Goal: Task Accomplishment & Management: Complete application form

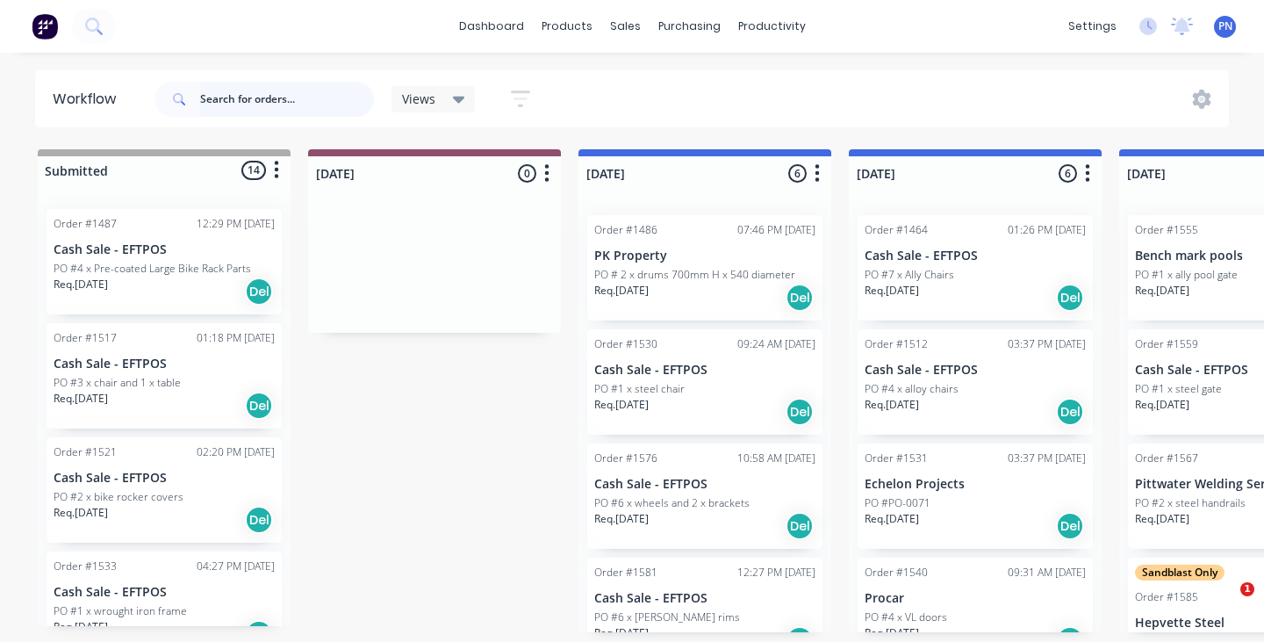
click at [343, 99] on input "text" at bounding box center [287, 99] width 174 height 35
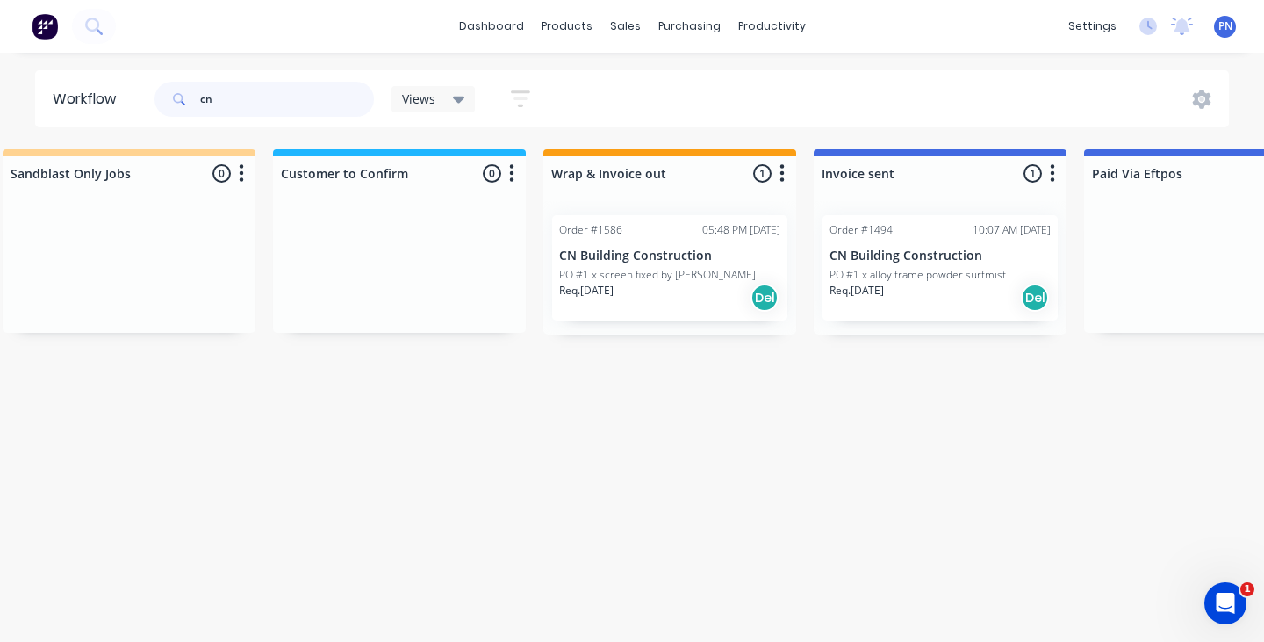
scroll to position [0, 1937]
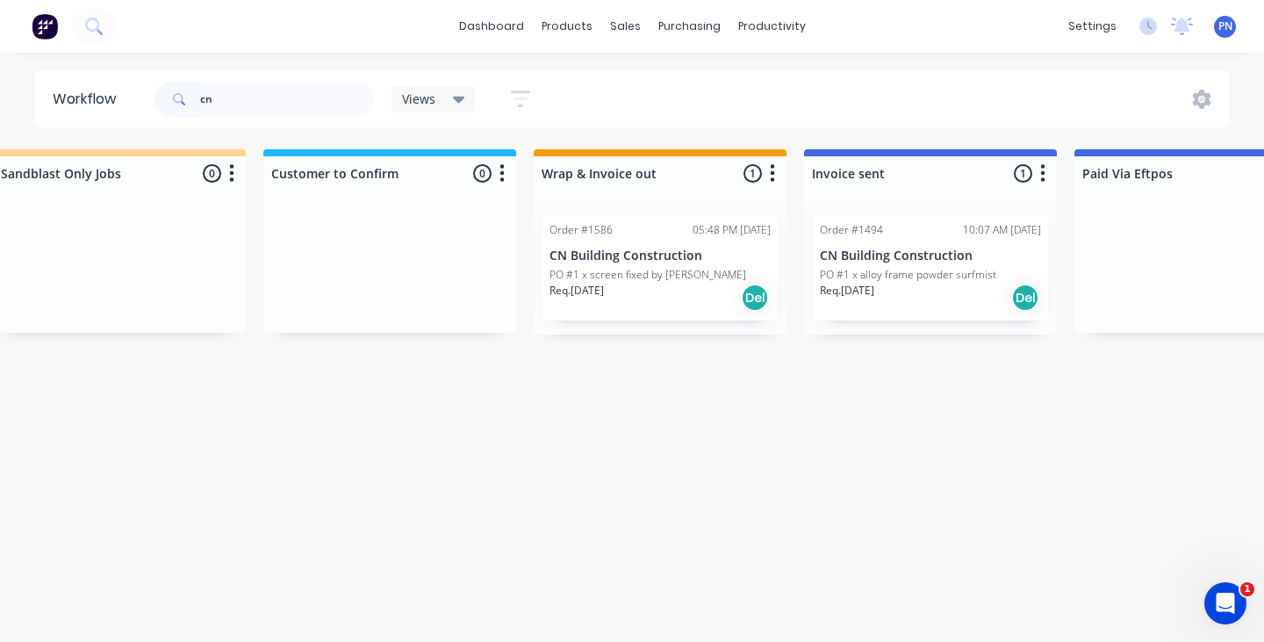
click at [871, 307] on div "Req. [DATE] Del" at bounding box center [930, 298] width 221 height 30
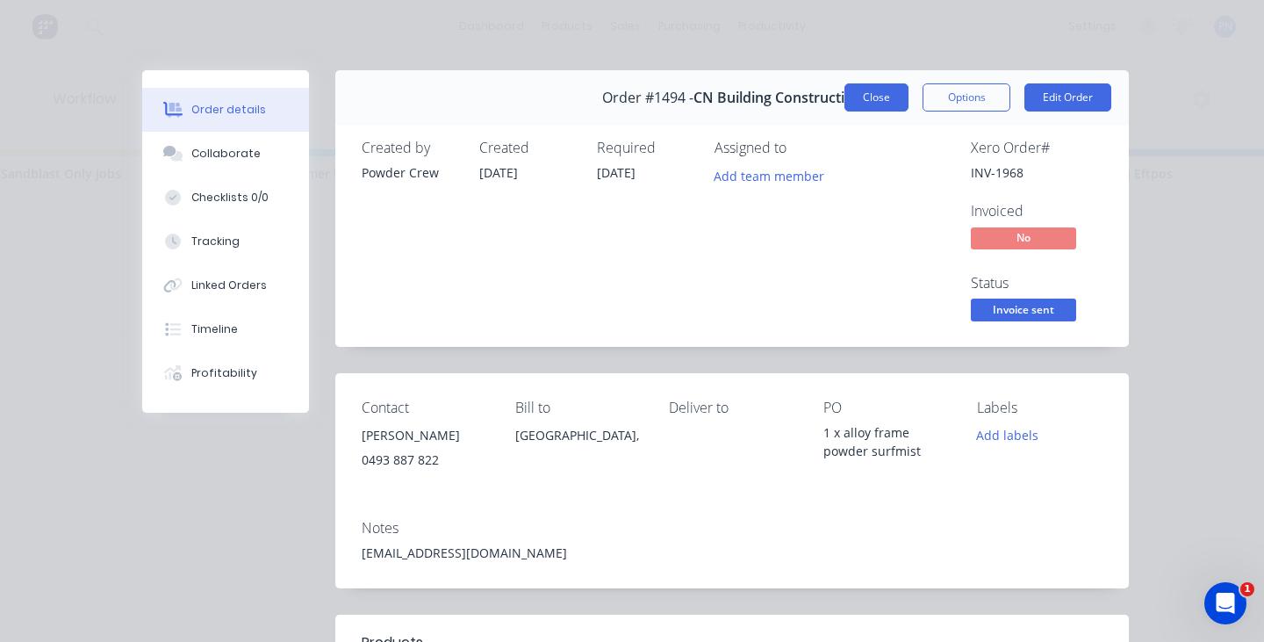
click at [875, 102] on button "Close" at bounding box center [876, 97] width 64 height 28
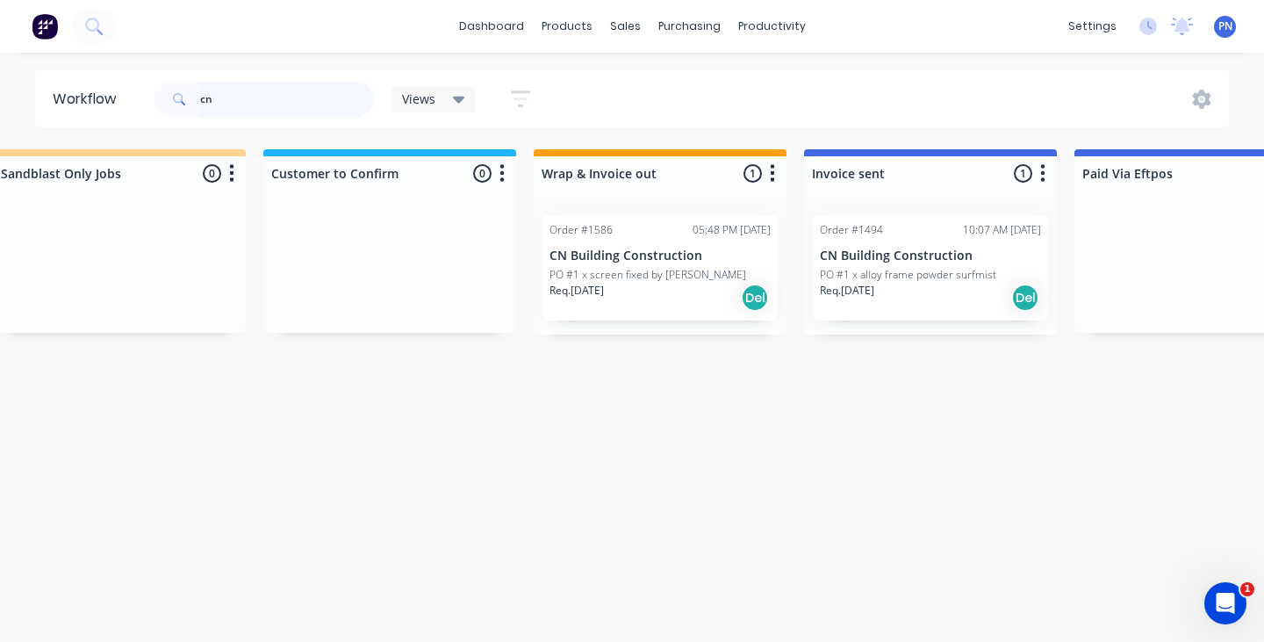
type input "c"
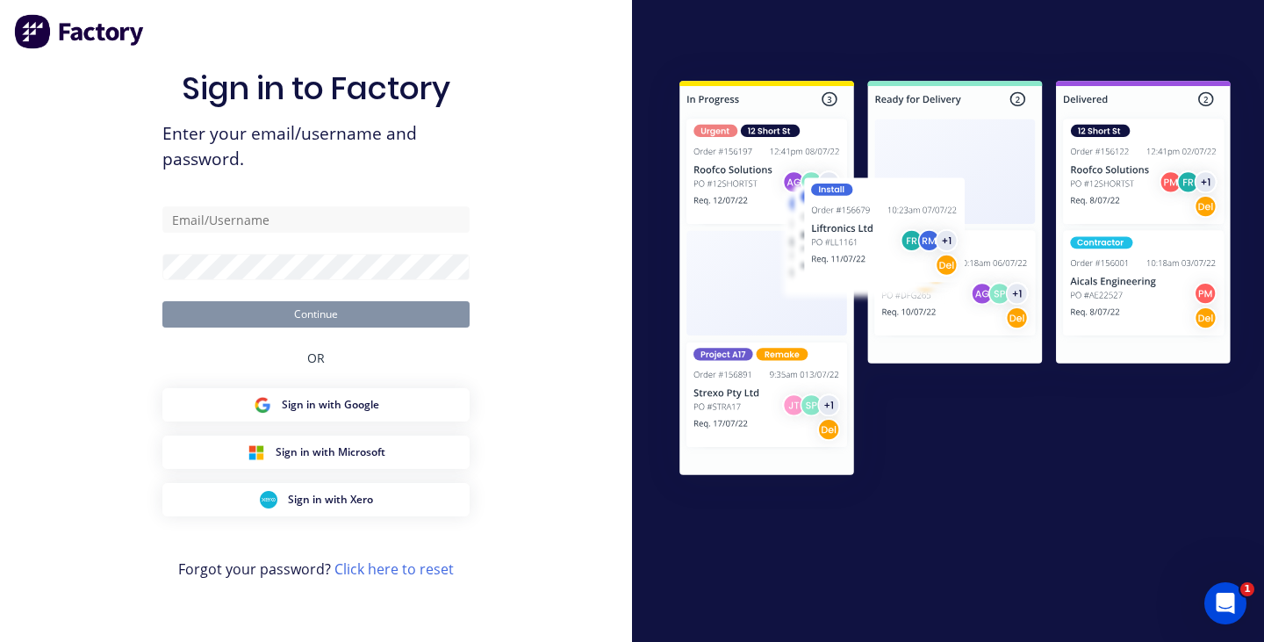
click at [635, 30] on div at bounding box center [948, 321] width 632 height 642
click at [360, 397] on span "Sign in with Google" at bounding box center [330, 405] width 97 height 16
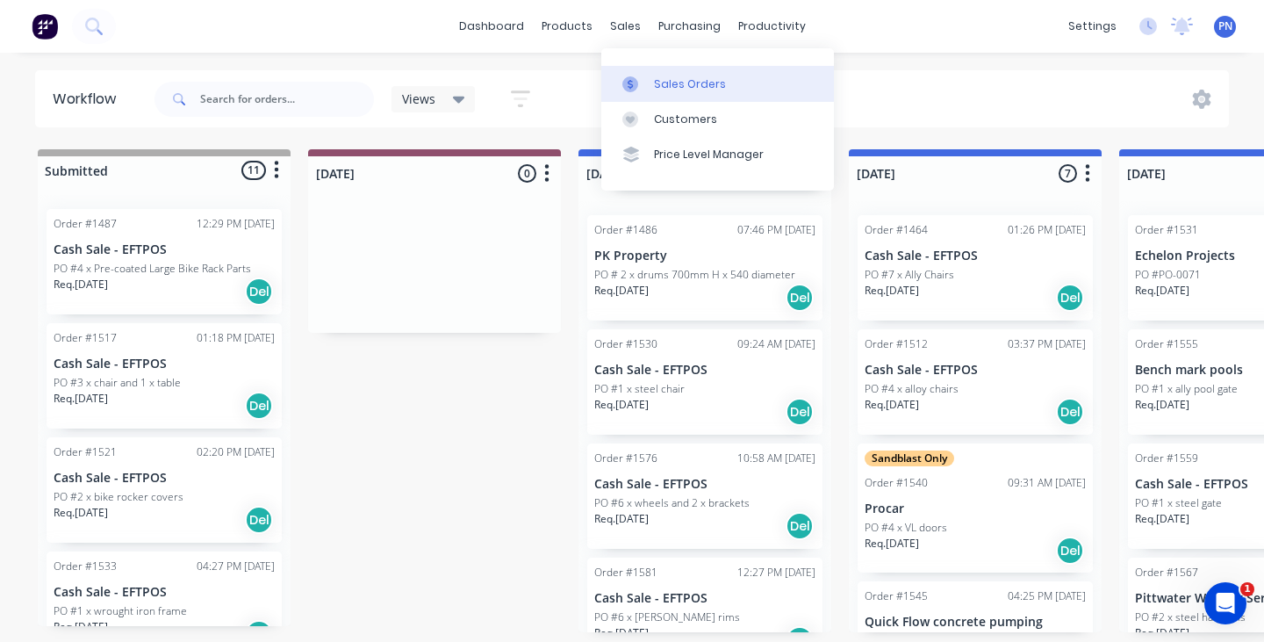
click at [663, 68] on link "Sales Orders" at bounding box center [717, 83] width 233 height 35
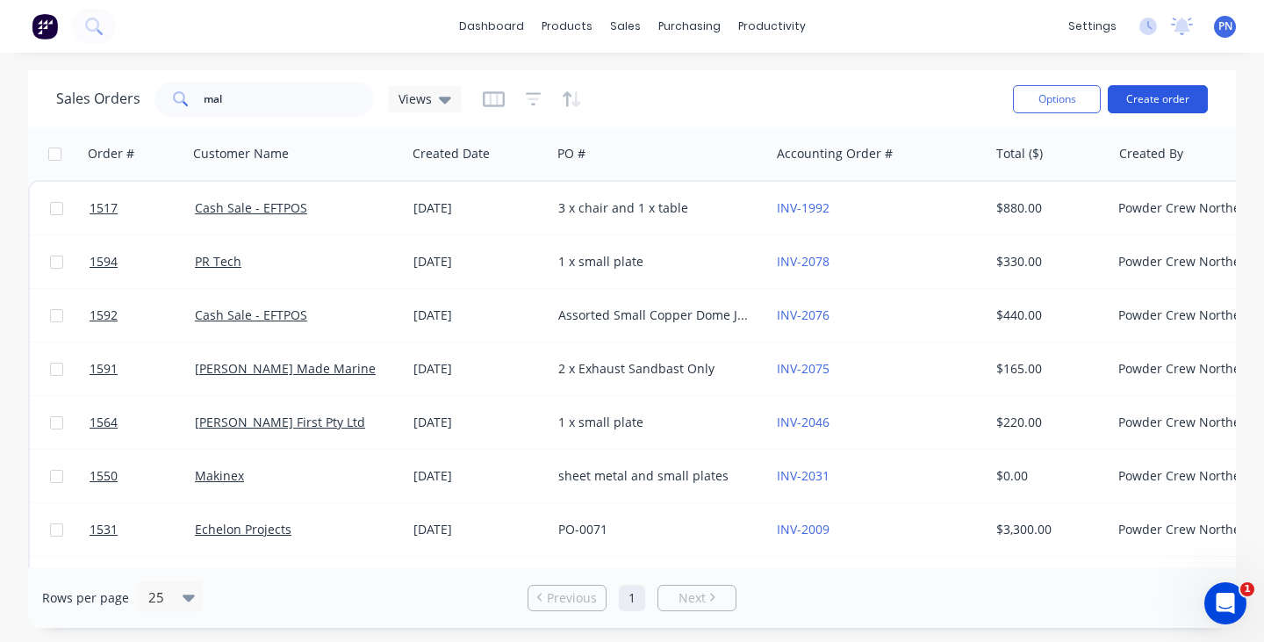
click at [1142, 96] on button "Create order" at bounding box center [1158, 99] width 100 height 28
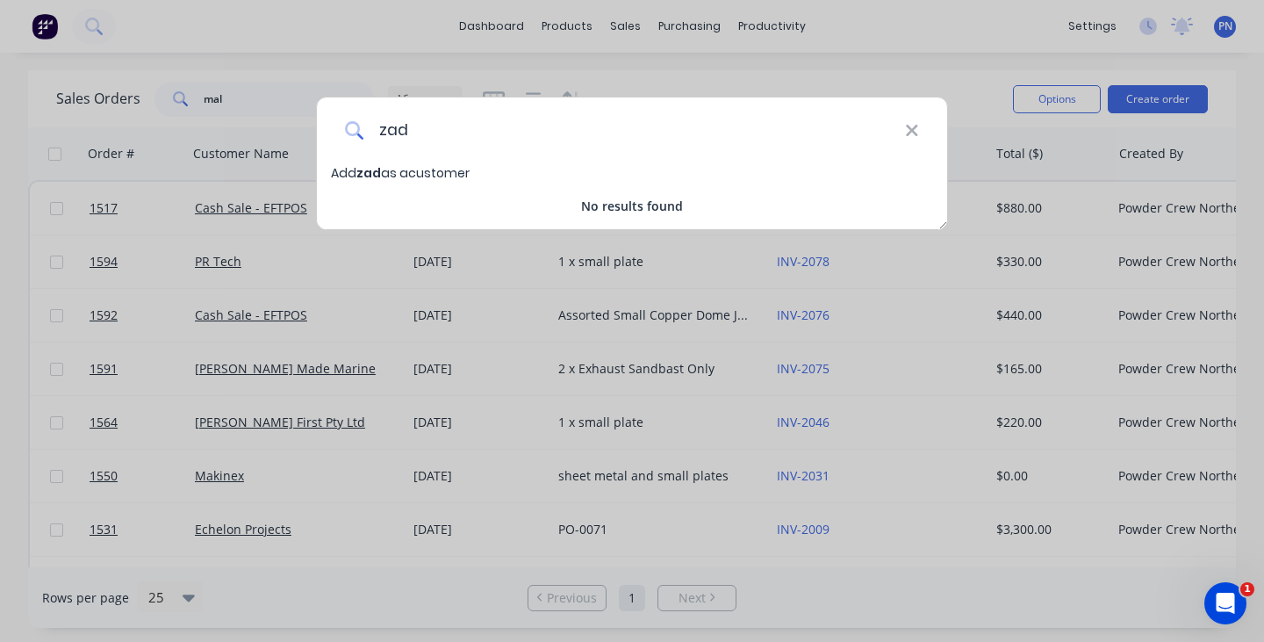
type input "zad"
click at [442, 349] on div "zad Add zad as a customer No results found" at bounding box center [632, 321] width 1264 height 642
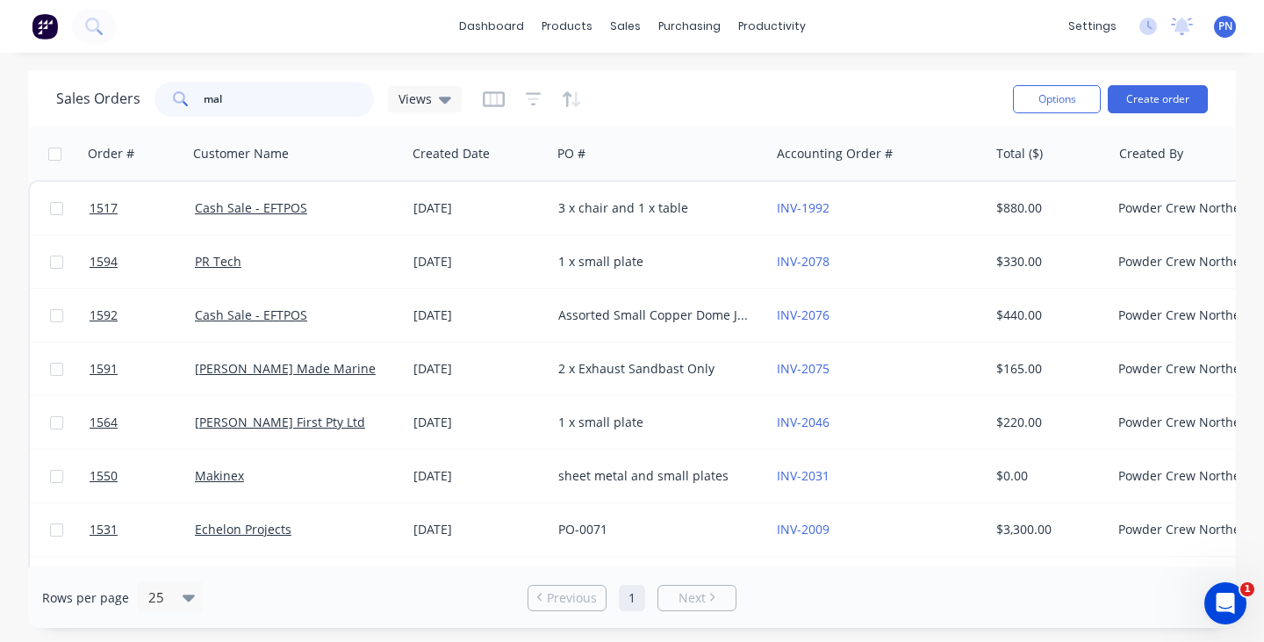
click at [258, 89] on input "mal" at bounding box center [289, 99] width 171 height 35
click at [272, 96] on input "mal" at bounding box center [289, 99] width 171 height 35
click at [262, 99] on input "mal" at bounding box center [289, 99] width 171 height 35
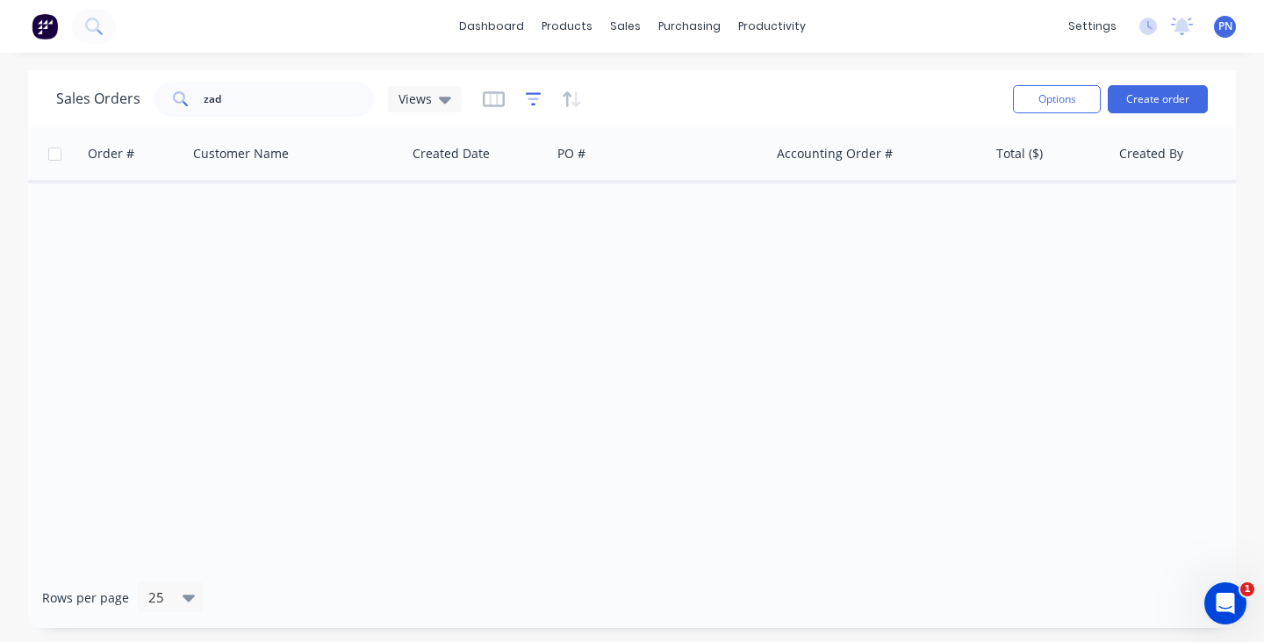
click at [529, 102] on icon "button" at bounding box center [534, 99] width 16 height 18
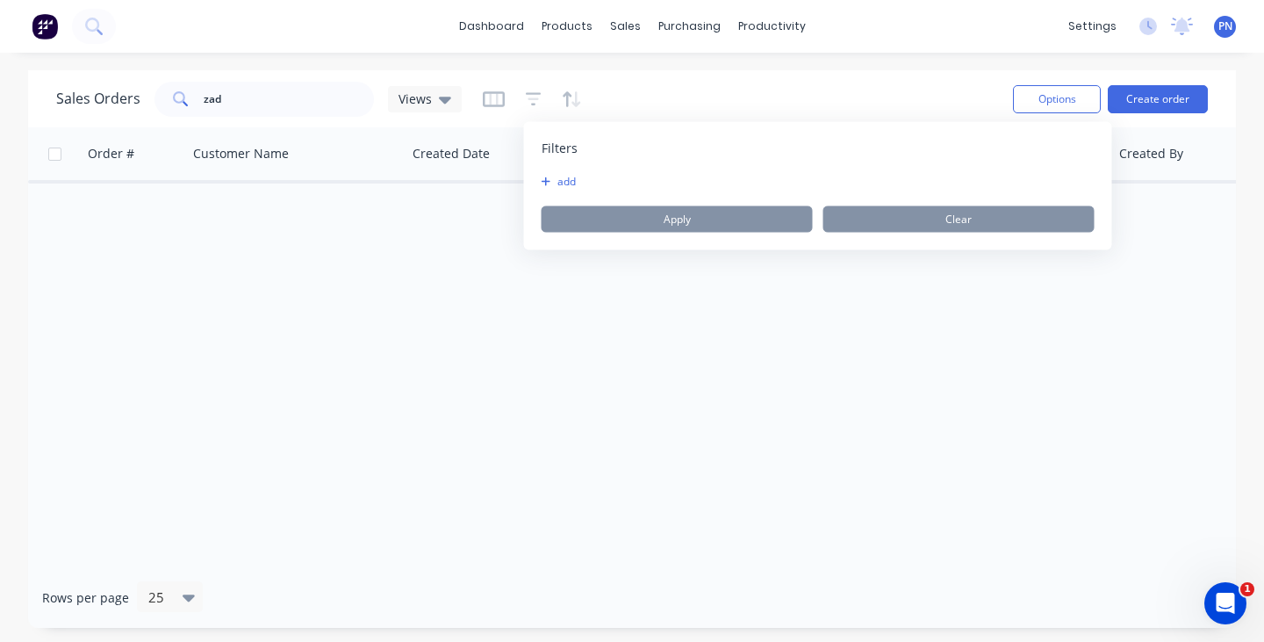
click at [559, 181] on button "add" at bounding box center [563, 182] width 44 height 14
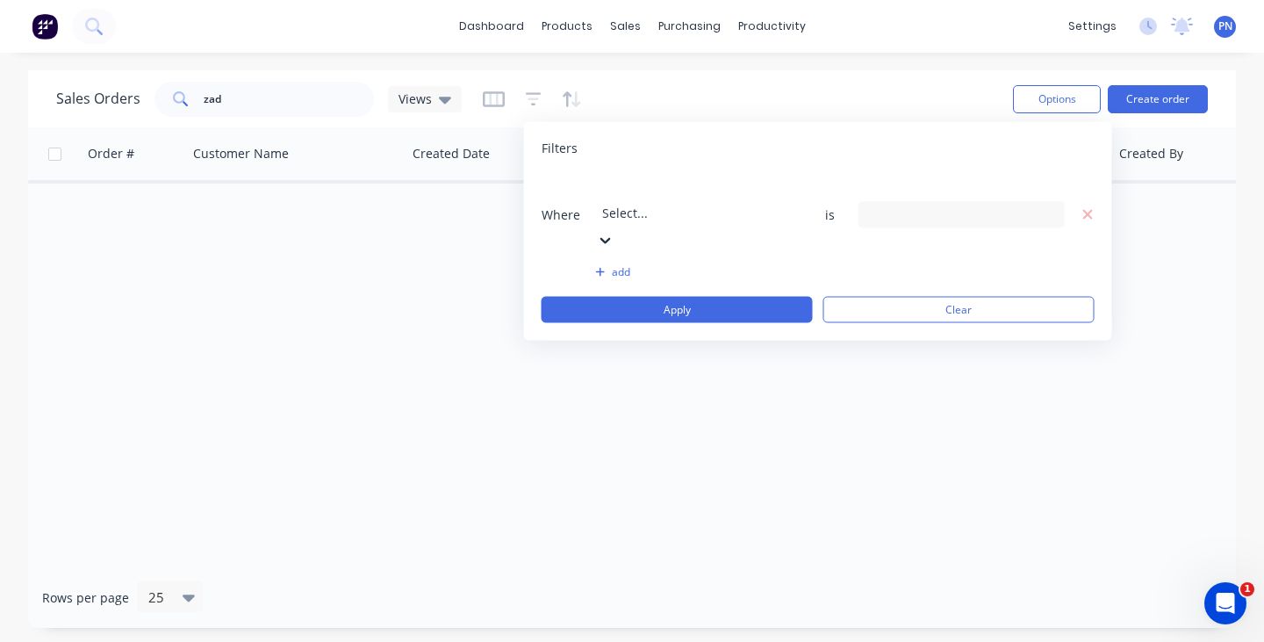
click at [651, 204] on div "Select..." at bounding box center [675, 213] width 147 height 18
click at [875, 205] on div "17 Status selected" at bounding box center [947, 214] width 159 height 18
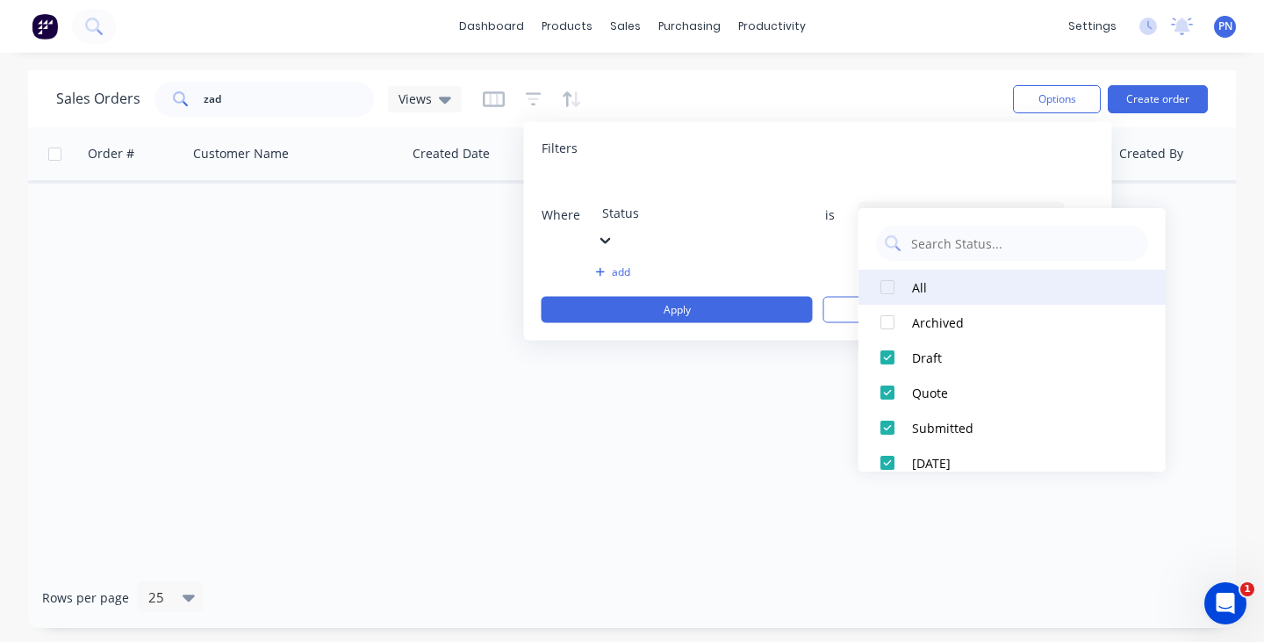
click at [887, 284] on div at bounding box center [887, 286] width 35 height 35
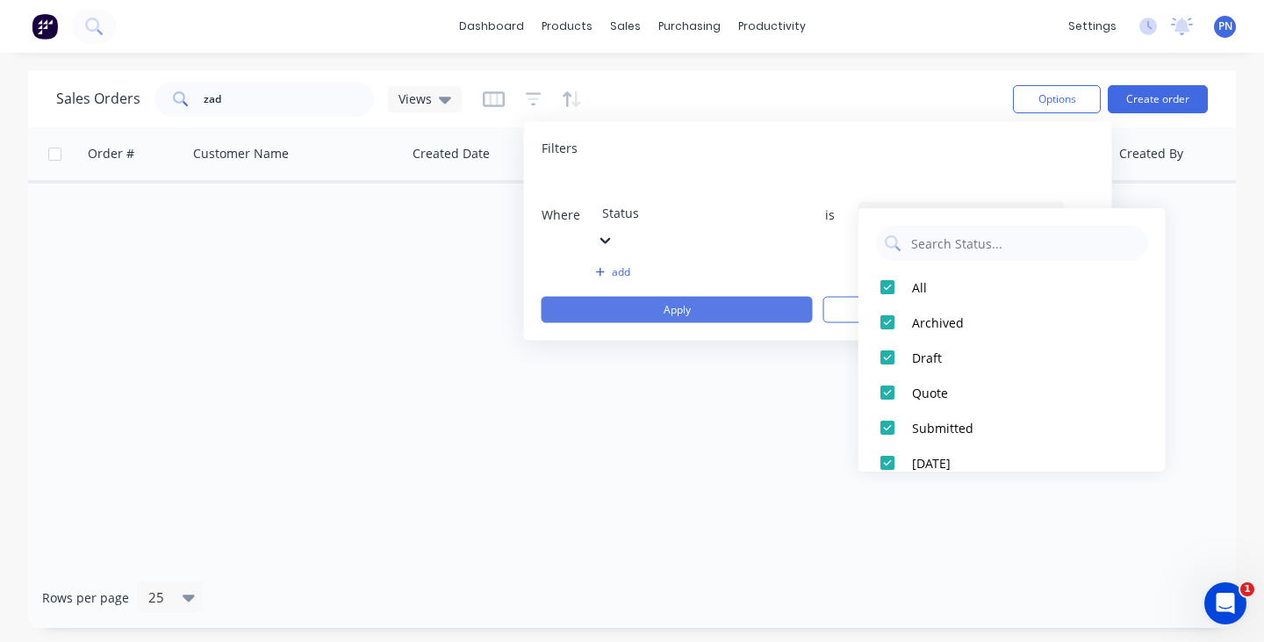
click at [767, 297] on button "Apply" at bounding box center [676, 310] width 271 height 26
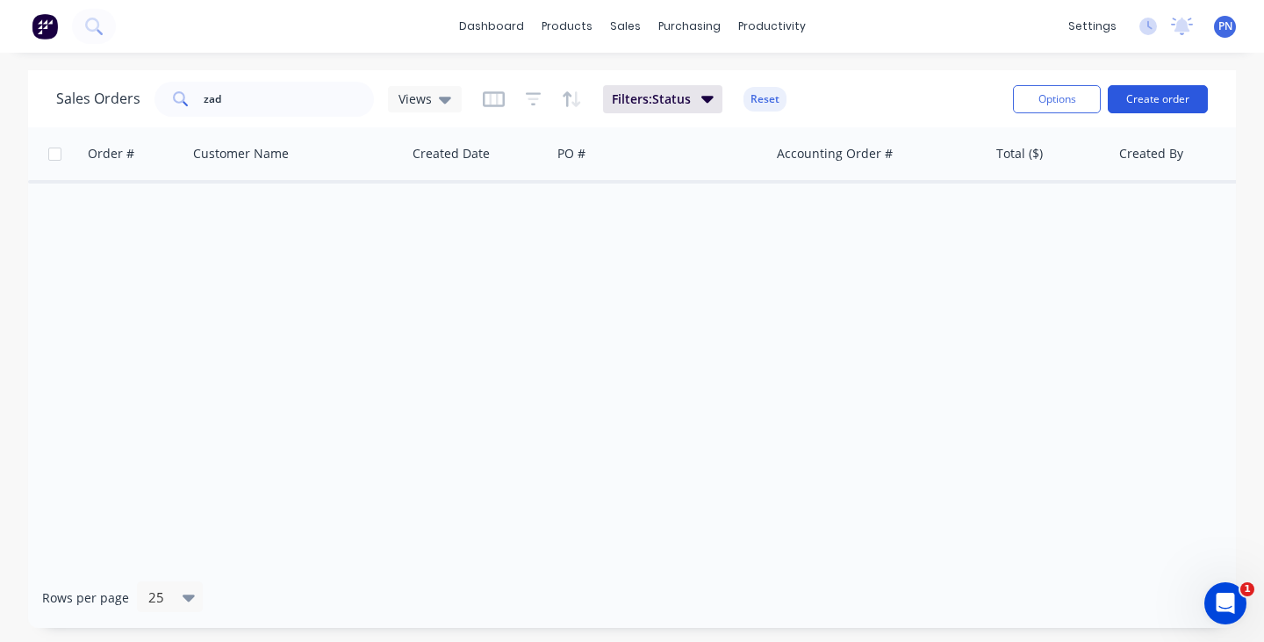
click at [1159, 99] on button "Create order" at bounding box center [1158, 99] width 100 height 28
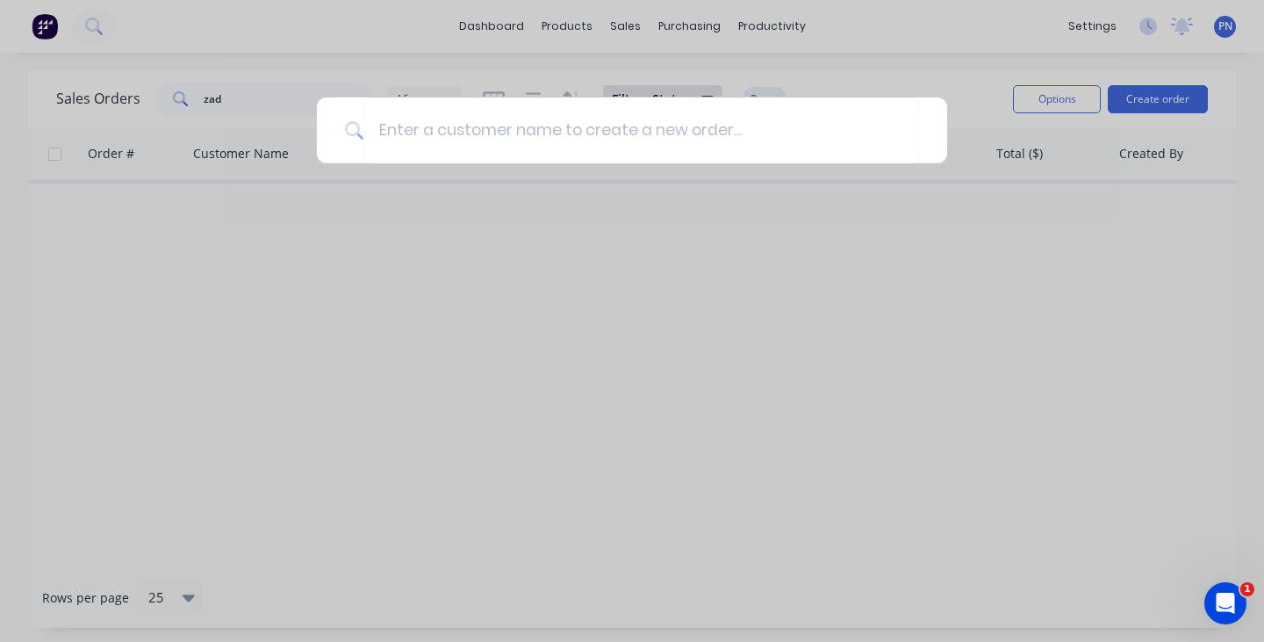
click at [693, 269] on div at bounding box center [632, 321] width 1264 height 642
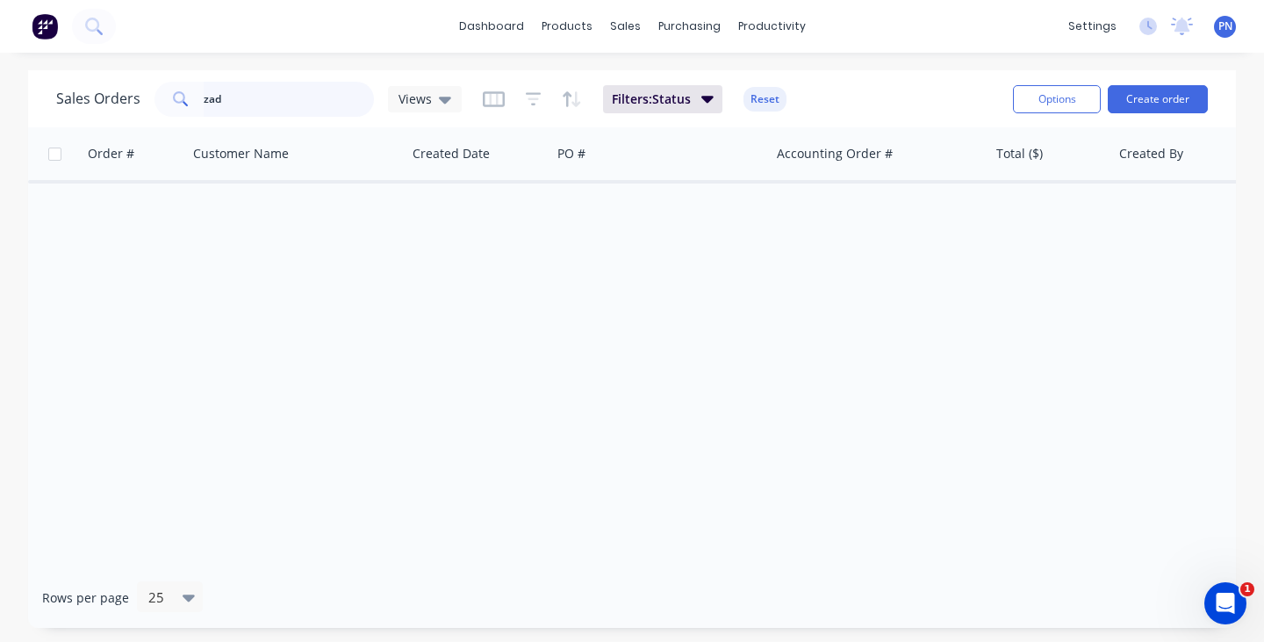
click at [246, 103] on input "zad" at bounding box center [289, 99] width 171 height 35
click at [240, 103] on input "zadtec" at bounding box center [289, 99] width 171 height 35
click at [241, 103] on input "zadtec" at bounding box center [289, 99] width 171 height 35
type input "zadtec"
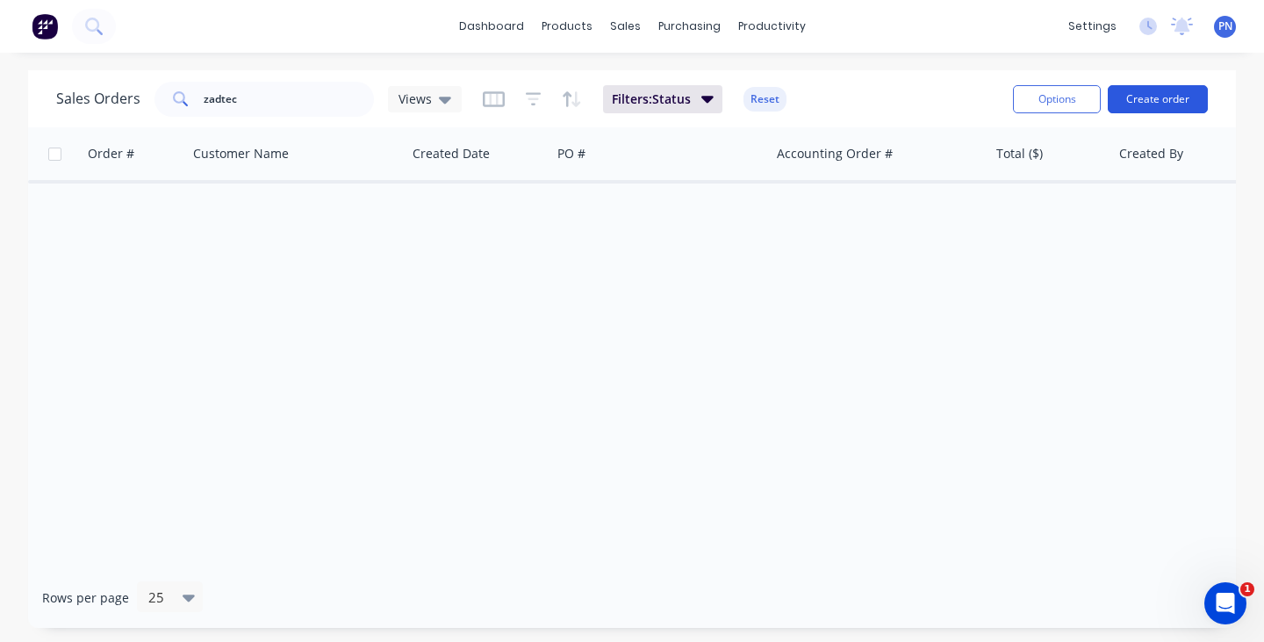
click at [1157, 107] on button "Create order" at bounding box center [1158, 99] width 100 height 28
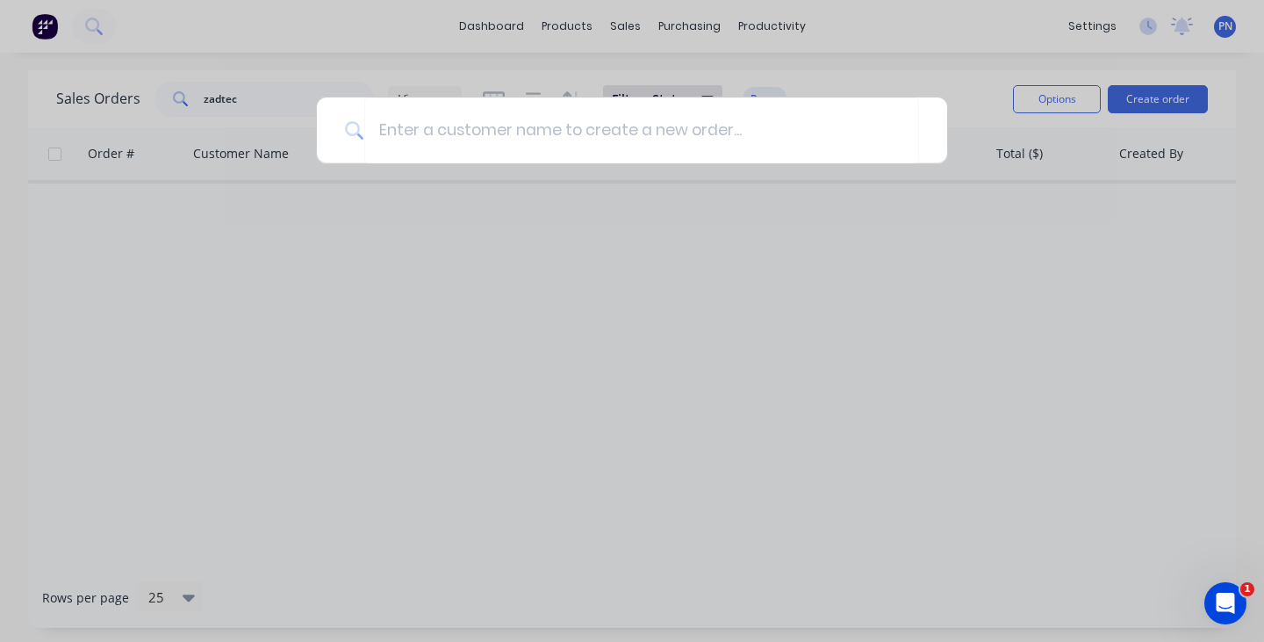
type input "e"
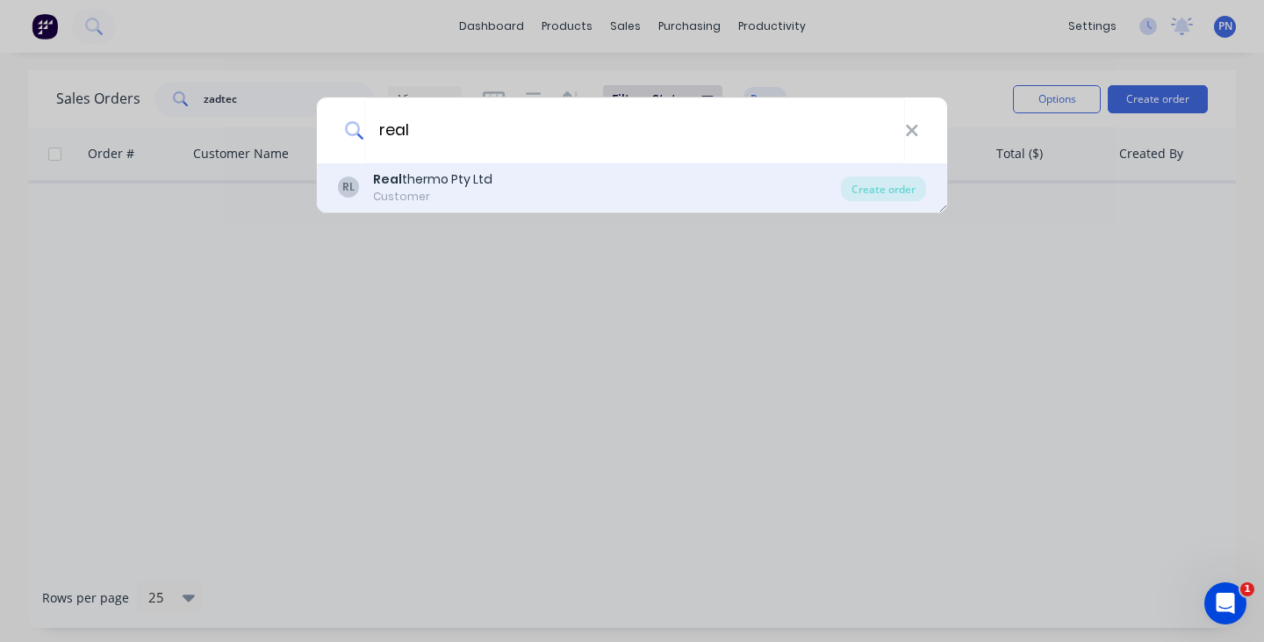
type input "real"
click at [527, 180] on div "RL Real thermo Pty Ltd Customer" at bounding box center [589, 187] width 503 height 34
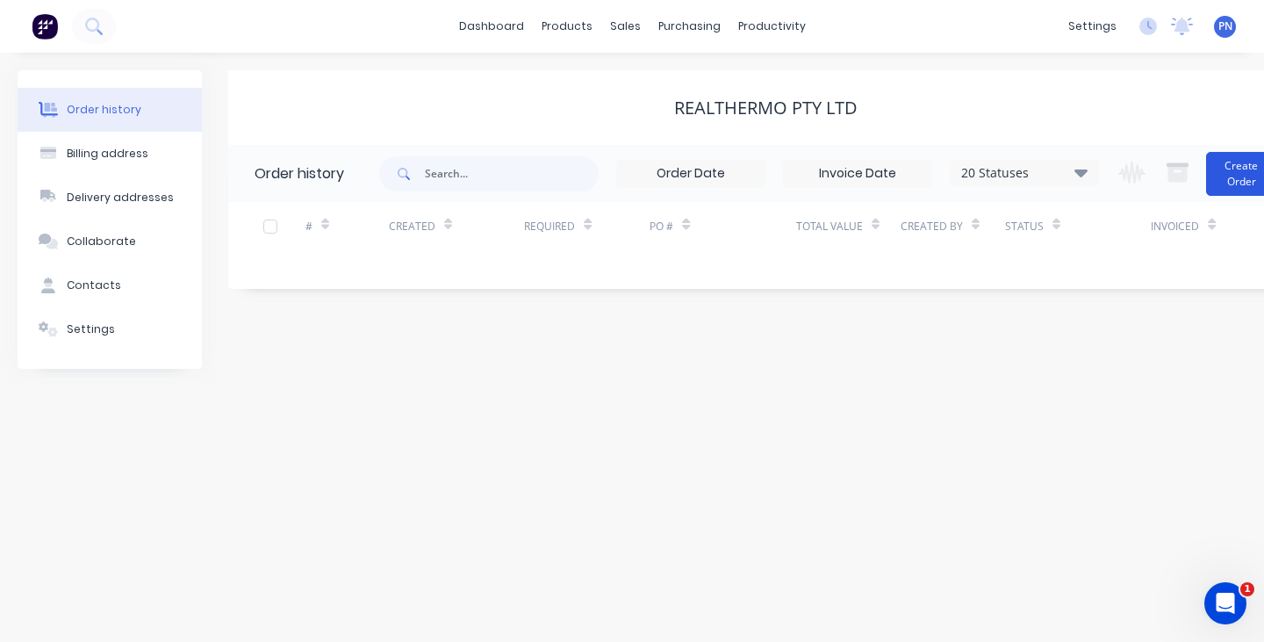
click at [1237, 183] on button "Create Order" at bounding box center [1241, 174] width 70 height 44
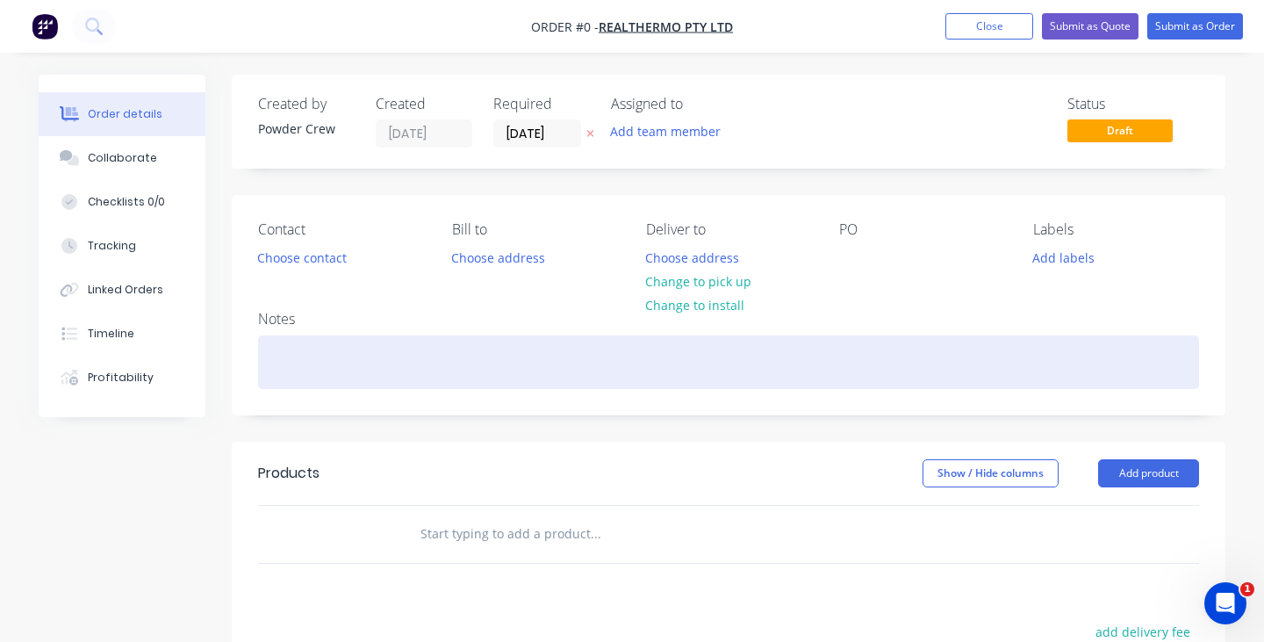
click at [355, 362] on div at bounding box center [728, 362] width 941 height 54
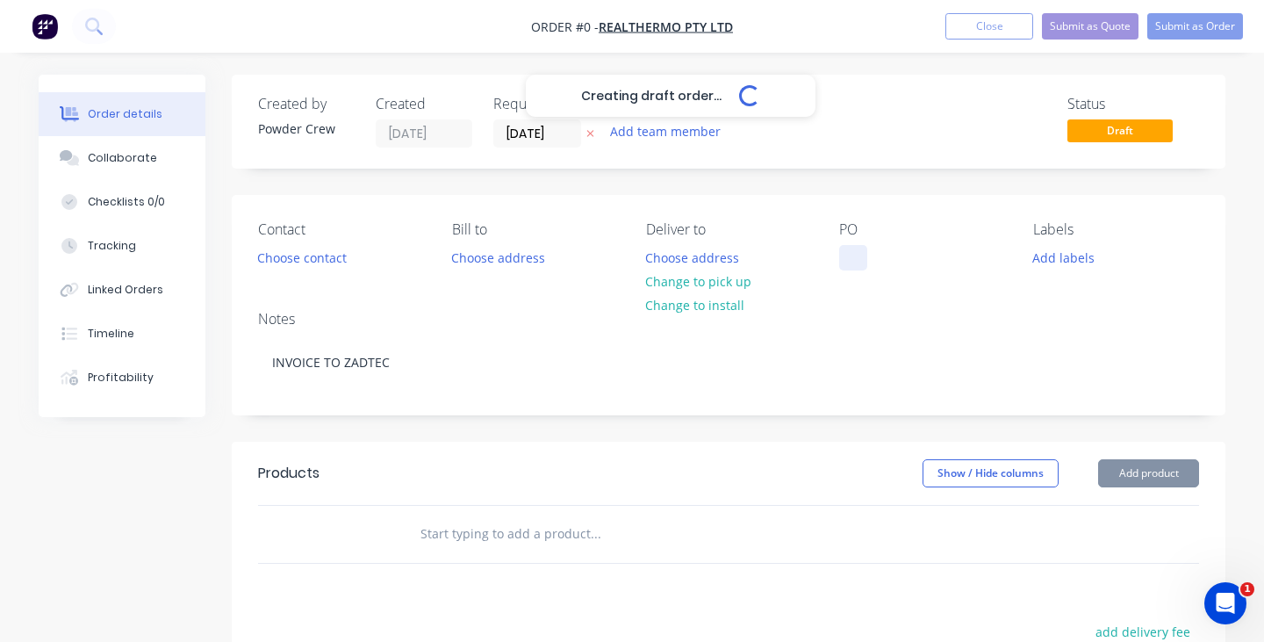
click at [855, 248] on div "Creating draft order... Loading... Order details Collaborate Checklists 0/0 Tra…" at bounding box center [632, 543] width 1222 height 936
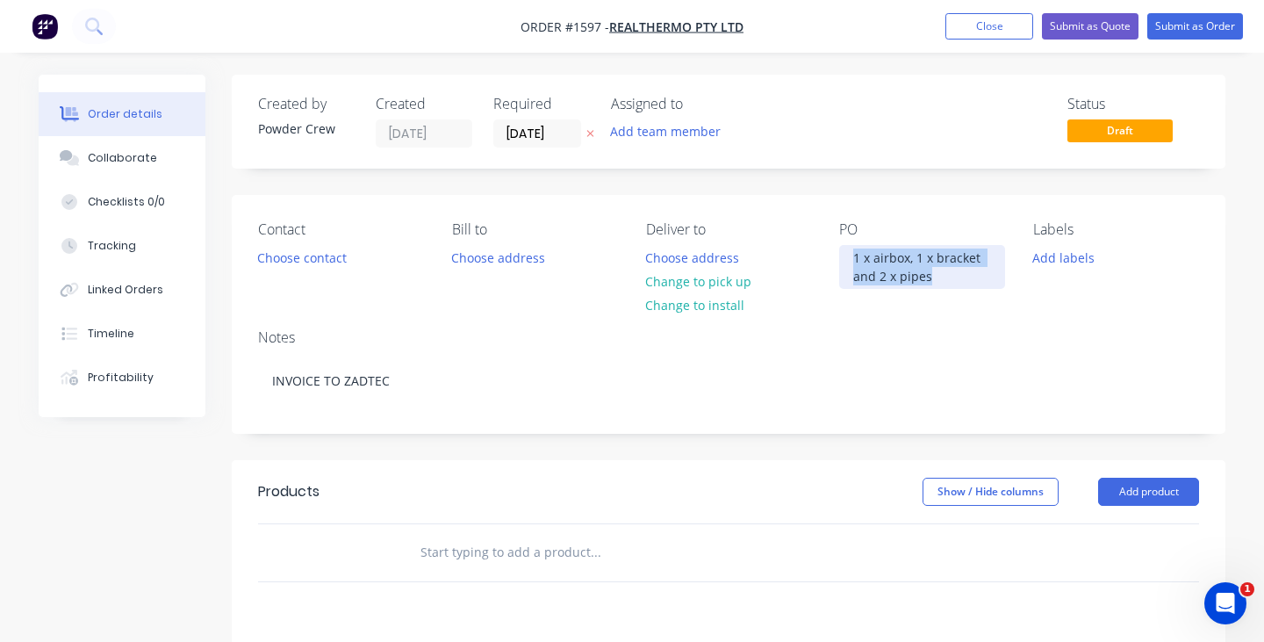
drag, startPoint x: 947, startPoint y: 279, endPoint x: 848, endPoint y: 254, distance: 102.4
click at [848, 254] on div "1 x airbox, 1 x bracket and 2 x pipes" at bounding box center [922, 267] width 166 height 44
copy div "1 x airbox, 1 x bracket and 2 x pipes"
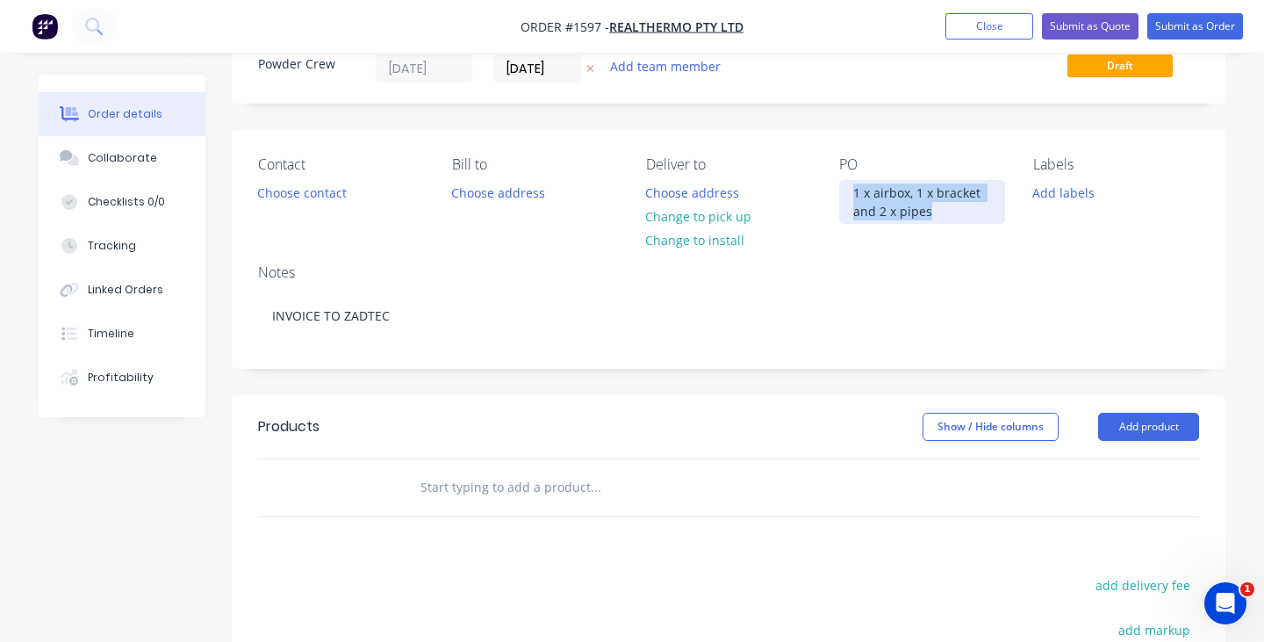
scroll to position [157, 0]
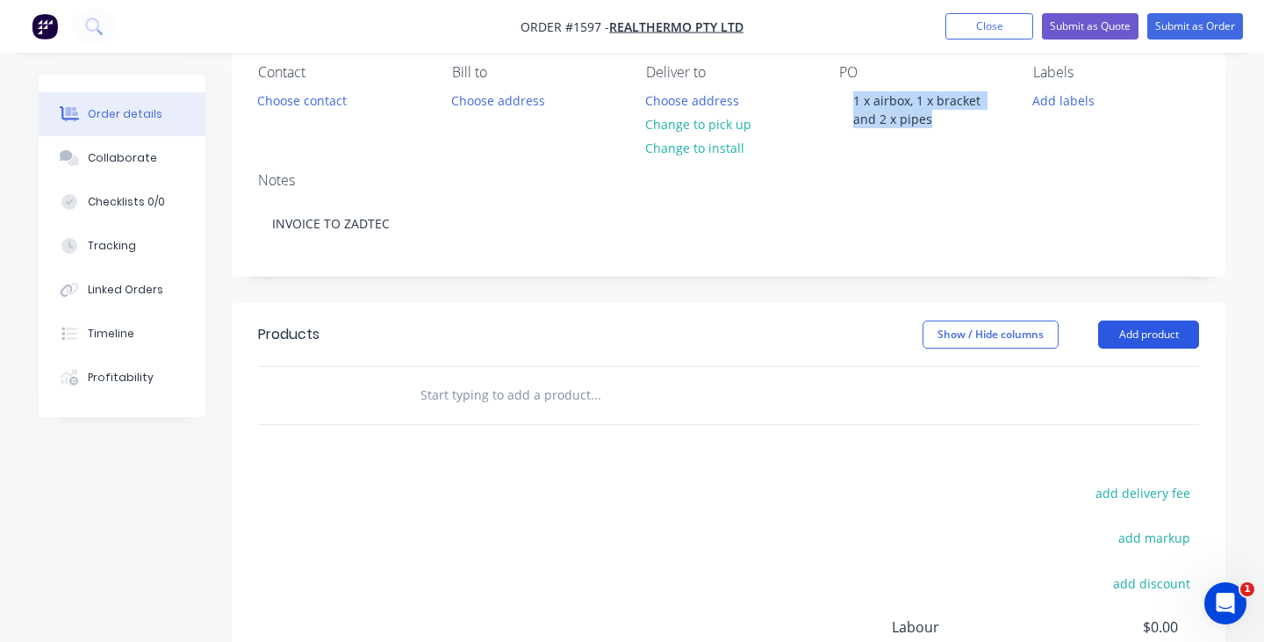
click at [1119, 333] on button "Add product" at bounding box center [1148, 334] width 101 height 28
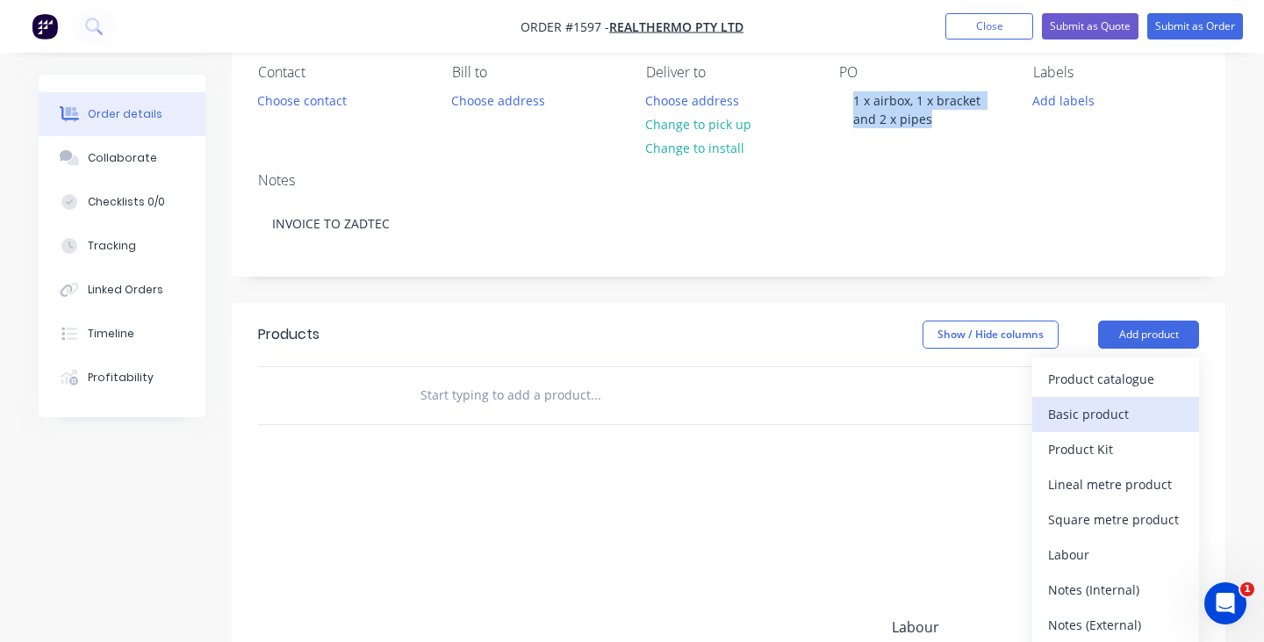
click at [1108, 411] on div "Basic product" at bounding box center [1115, 413] width 135 height 25
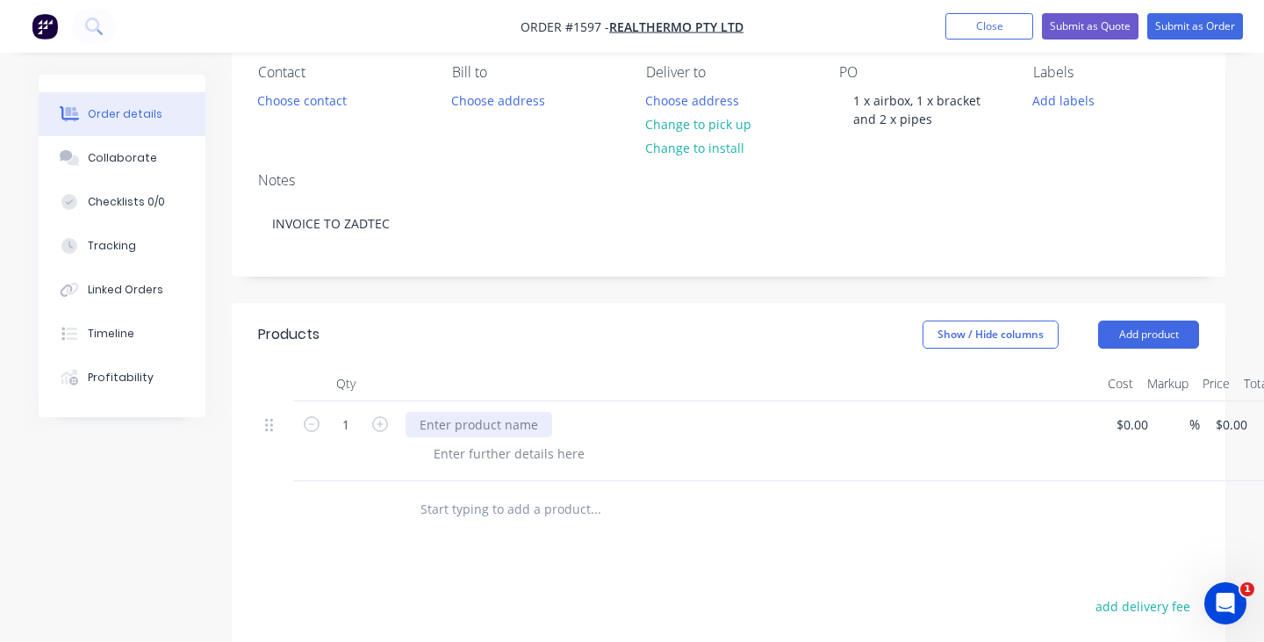
click at [490, 420] on div at bounding box center [478, 424] width 147 height 25
paste div
click at [1127, 426] on input at bounding box center [1135, 424] width 40 height 25
type input "$350.00"
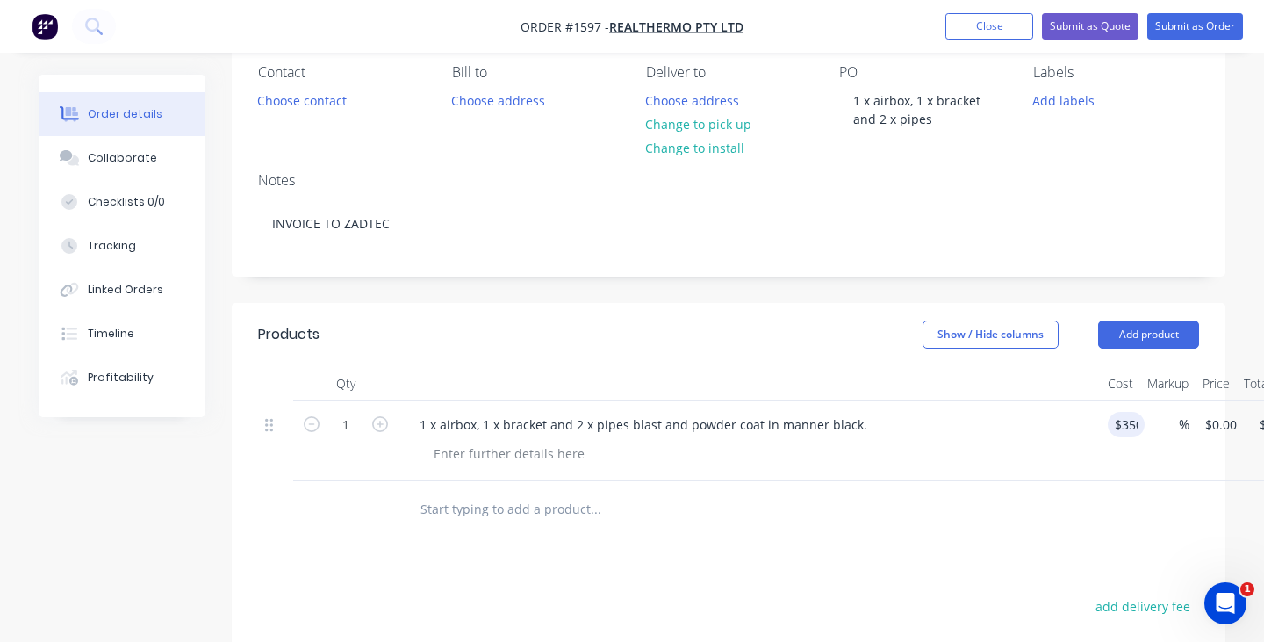
type input "$350.00"
click at [1074, 430] on div "1 x airbox, 1 x bracket and 2 x pipes blast and powder coat in manner black." at bounding box center [749, 424] width 688 height 25
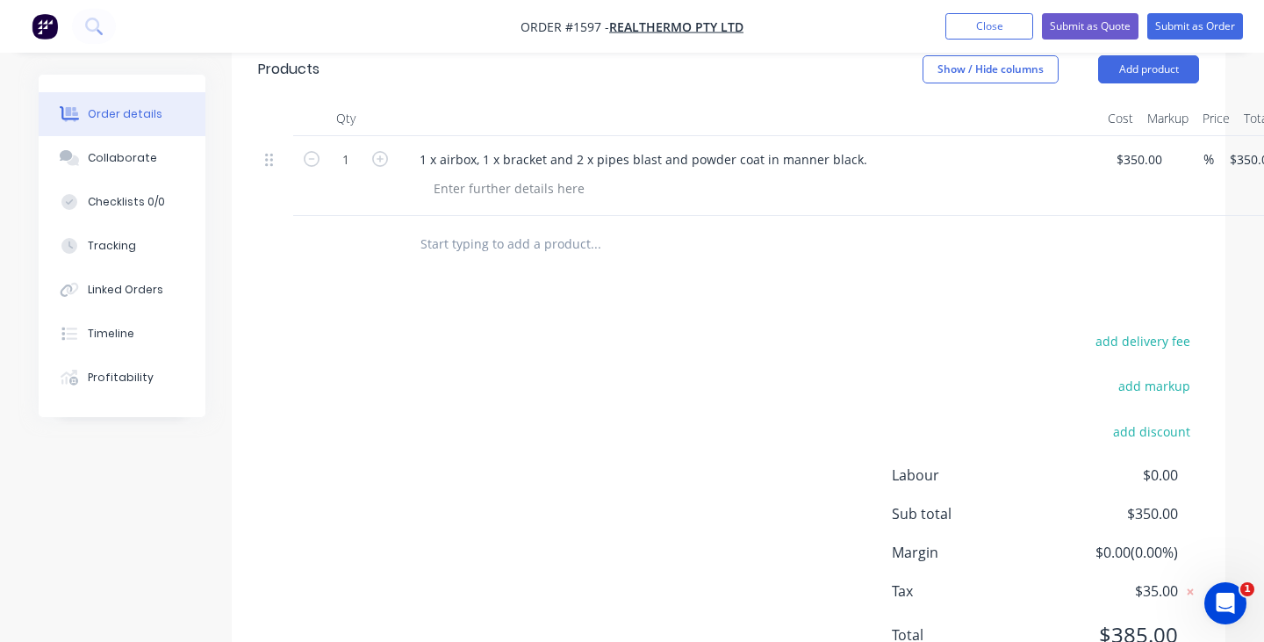
scroll to position [0, 0]
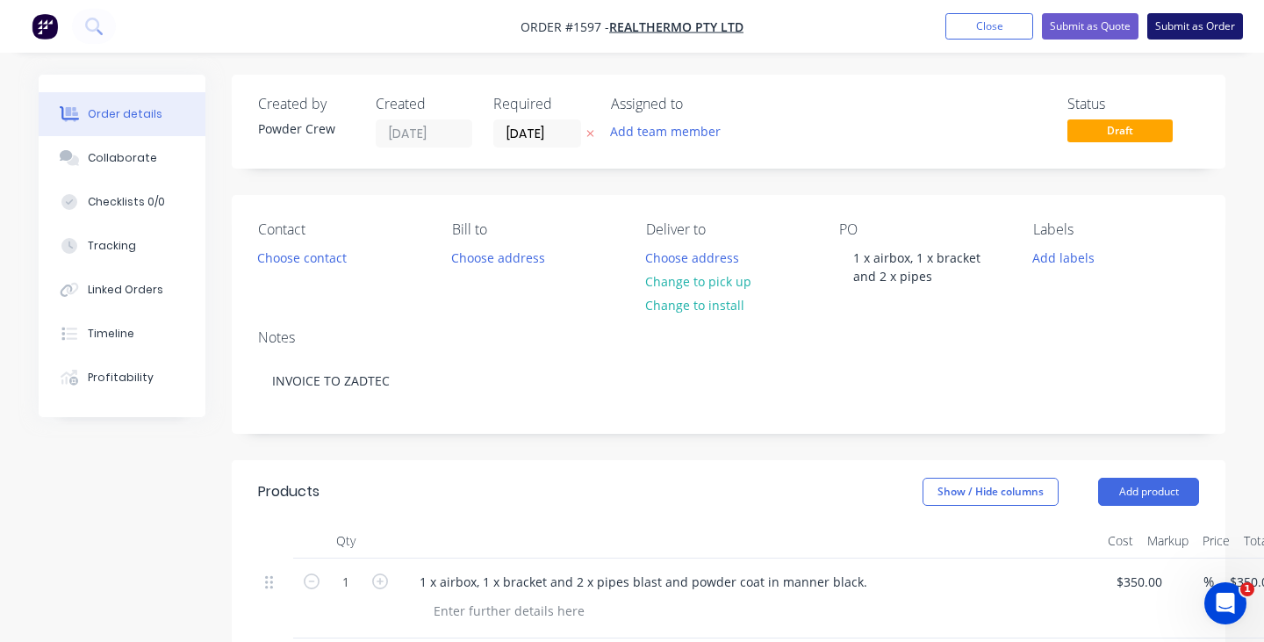
click at [1188, 18] on button "Submit as Order" at bounding box center [1195, 26] width 96 height 26
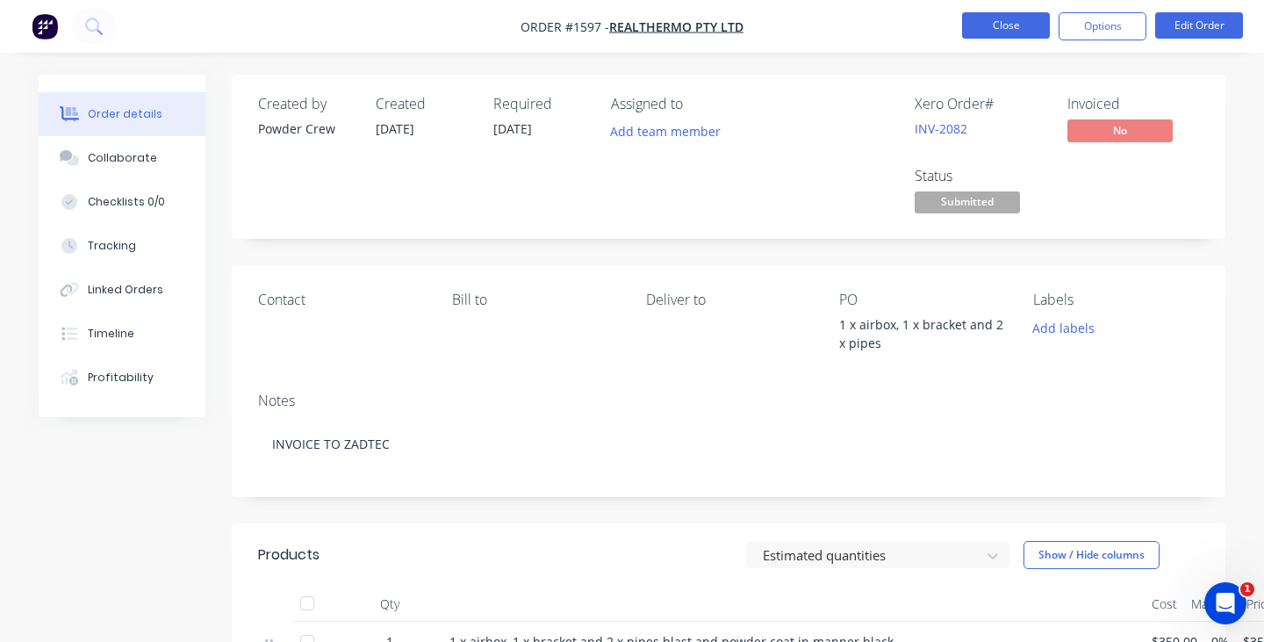
click at [1017, 28] on button "Close" at bounding box center [1006, 25] width 88 height 26
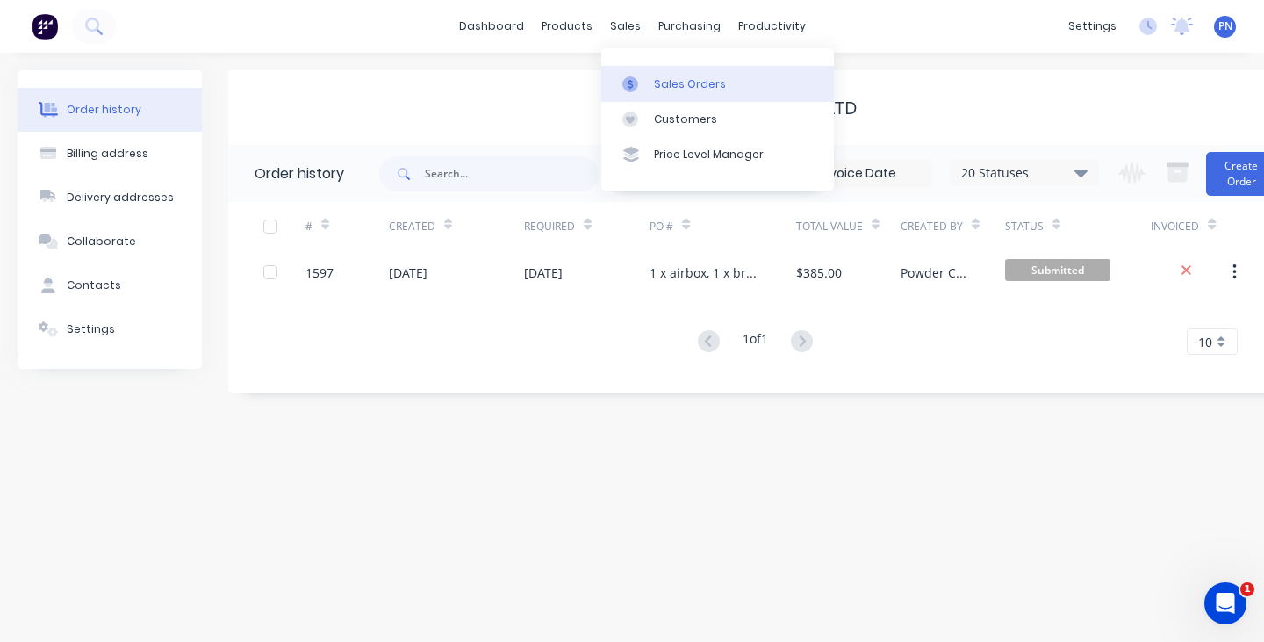
click at [664, 80] on div "Sales Orders" at bounding box center [690, 84] width 72 height 16
